Goal: Task Accomplishment & Management: Manage account settings

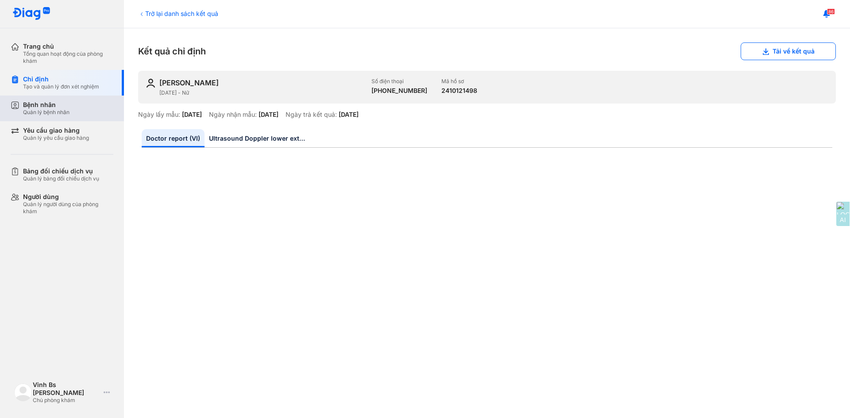
click at [55, 112] on div "Quản lý bệnh nhân" at bounding box center [46, 112] width 46 height 7
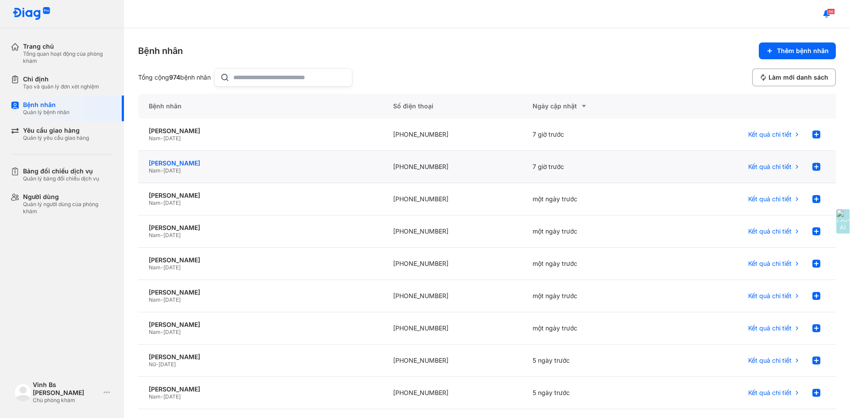
click at [175, 163] on div "[PERSON_NAME]" at bounding box center [260, 163] width 223 height 8
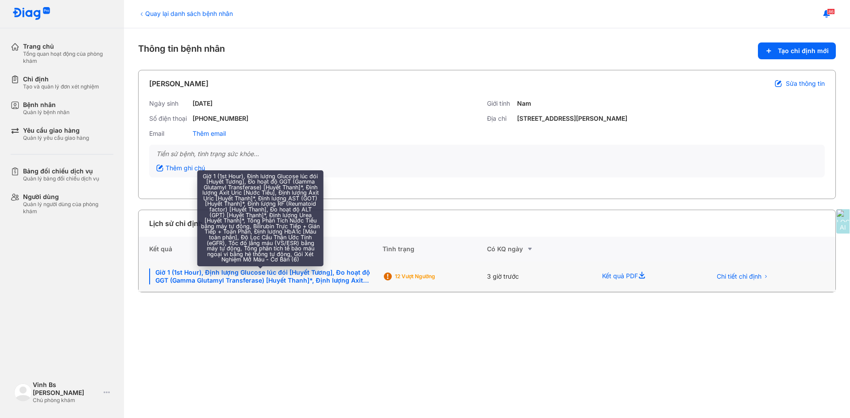
click at [286, 279] on div "Giờ 1 (1st Hour), Định lượng Glucose lúc đói [Huyết Tương], Đo hoạt độ GGT (Gam…" at bounding box center [260, 277] width 223 height 16
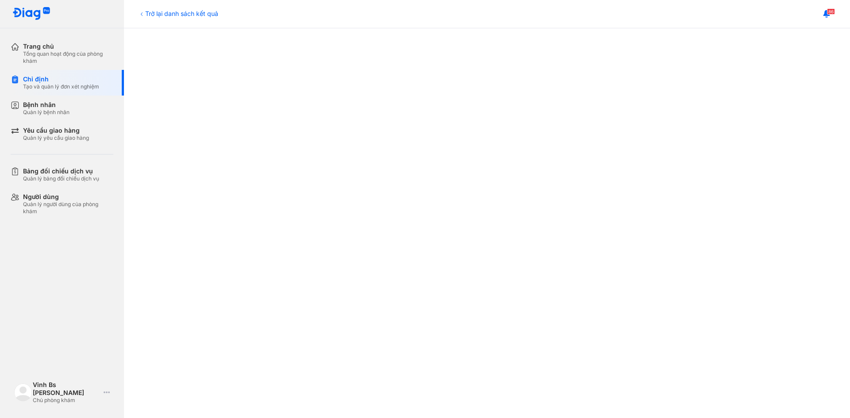
scroll to position [310, 0]
click at [177, 209] on div at bounding box center [487, 185] width 690 height 680
